Goal: Task Accomplishment & Management: Manage account settings

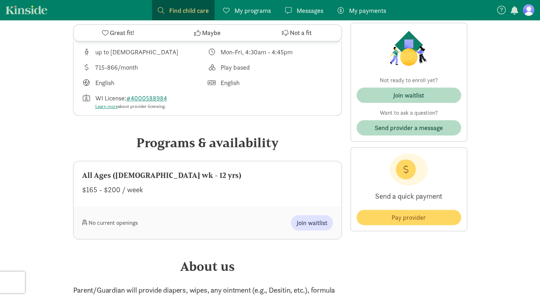
scroll to position [250, 0]
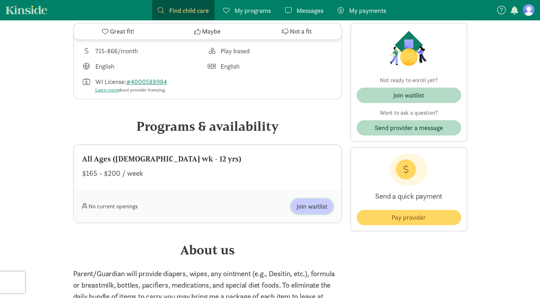
click at [300, 205] on span "Join waitlist" at bounding box center [312, 206] width 31 height 10
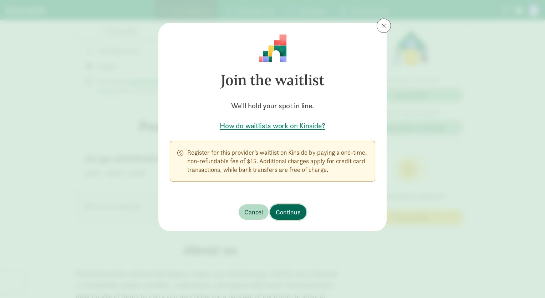
click at [292, 211] on span "Continue" at bounding box center [288, 212] width 25 height 10
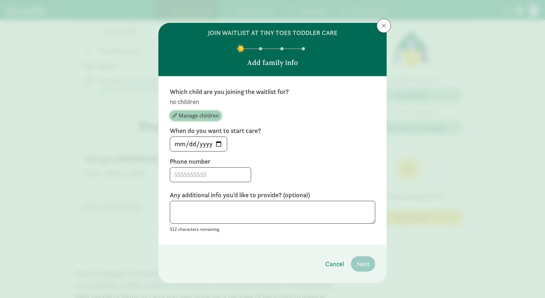
click at [204, 115] on span "Manage children" at bounding box center [199, 115] width 40 height 9
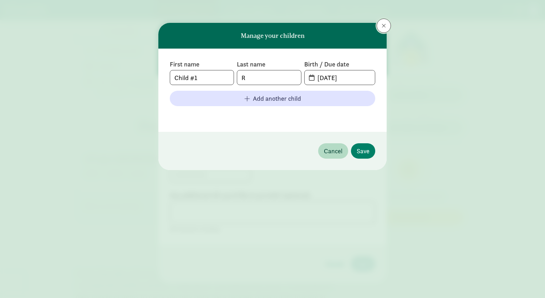
click at [379, 27] on button at bounding box center [384, 26] width 14 height 14
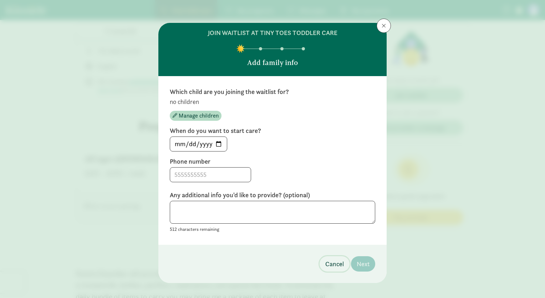
click at [328, 264] on span "Cancel" at bounding box center [335, 264] width 19 height 10
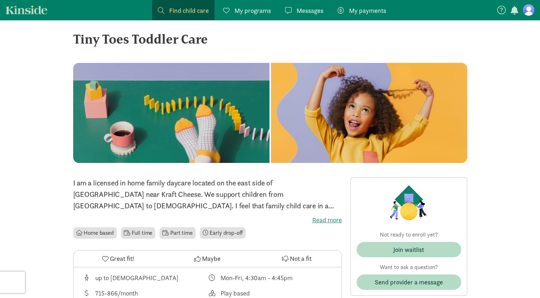
scroll to position [0, 0]
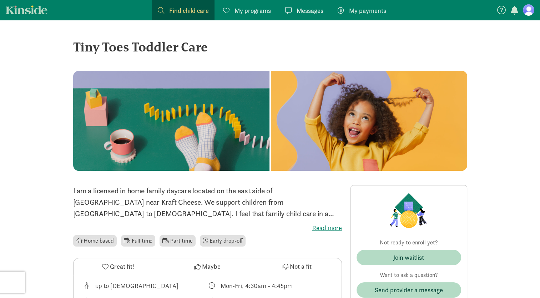
click at [336, 231] on label "Read more" at bounding box center [207, 227] width 269 height 9
click at [0, 0] on input "Read more" at bounding box center [0, 0] width 0 height 0
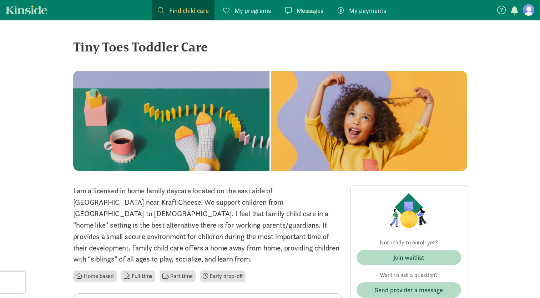
click at [268, 11] on span "My programs" at bounding box center [253, 11] width 36 height 10
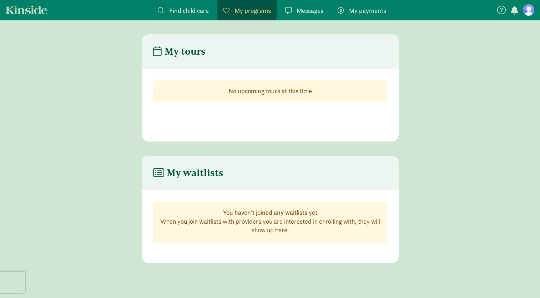
click at [205, 12] on span "Find child care" at bounding box center [189, 11] width 40 height 10
